Goal: Transaction & Acquisition: Purchase product/service

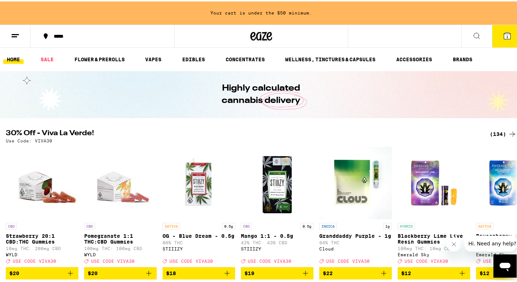
click at [490, 134] on div "(134)" at bounding box center [503, 132] width 27 height 9
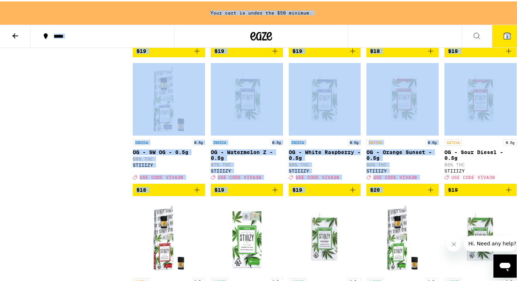
scroll to position [1317, 0]
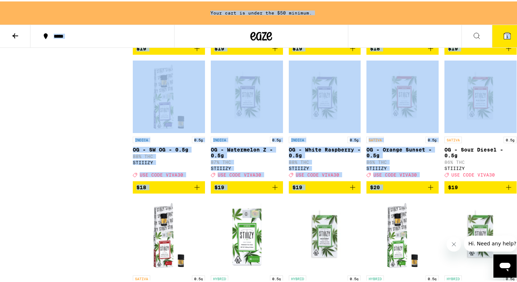
drag, startPoint x: 522, startPoint y: 8, endPoint x: 441, endPoint y: 99, distance: 122.6
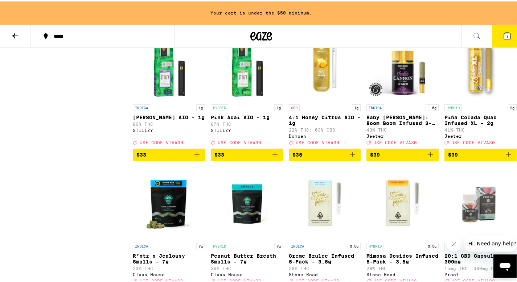
scroll to position [3292, 0]
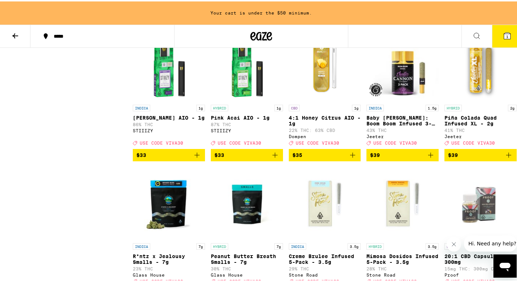
click at [509, 21] on button "$33" at bounding box center [481, 15] width 72 height 12
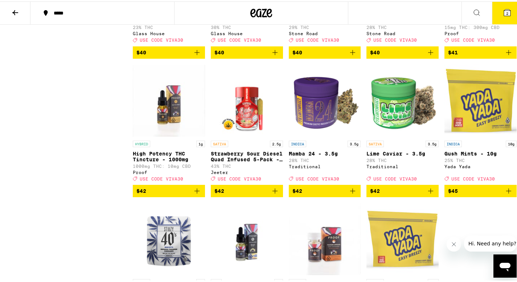
scroll to position [3515, 0]
